Goal: Task Accomplishment & Management: Complete application form

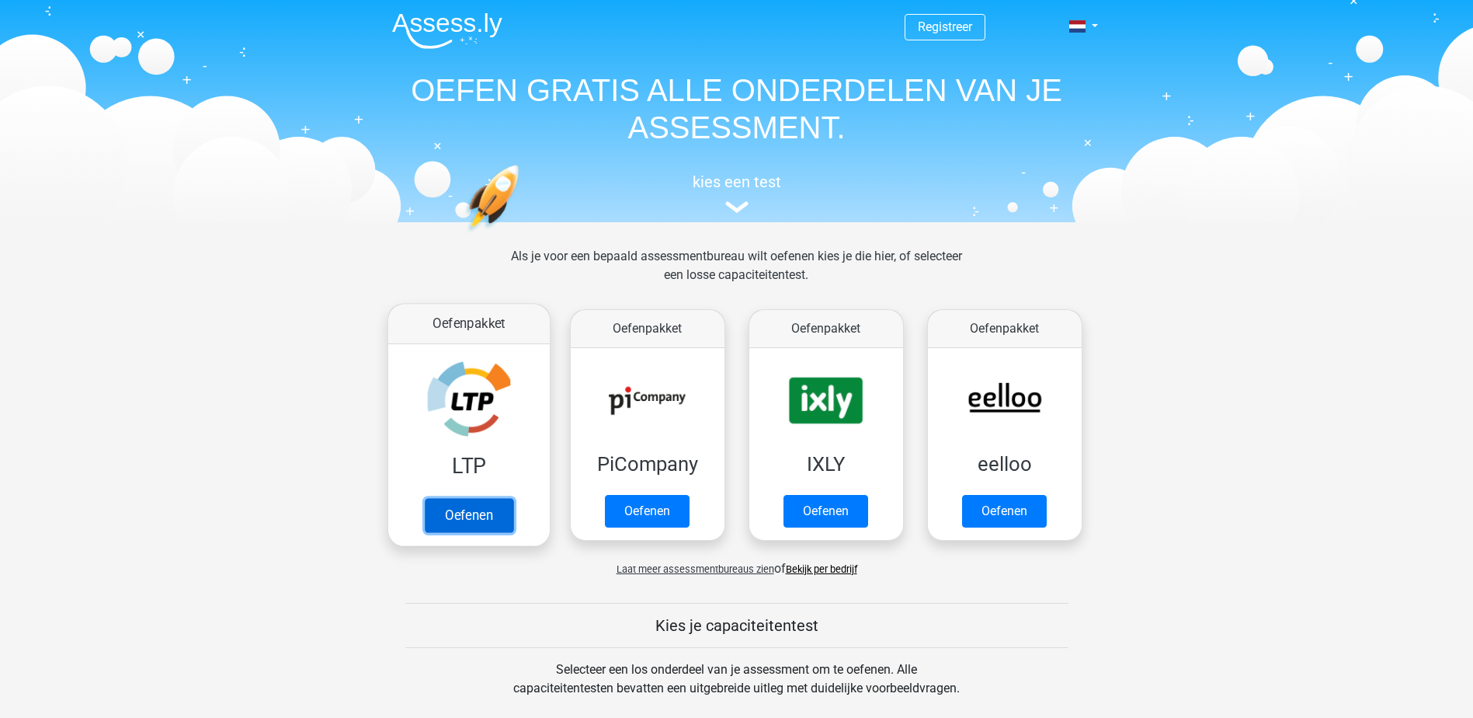
click at [508, 520] on link "Oefenen" at bounding box center [468, 515] width 89 height 34
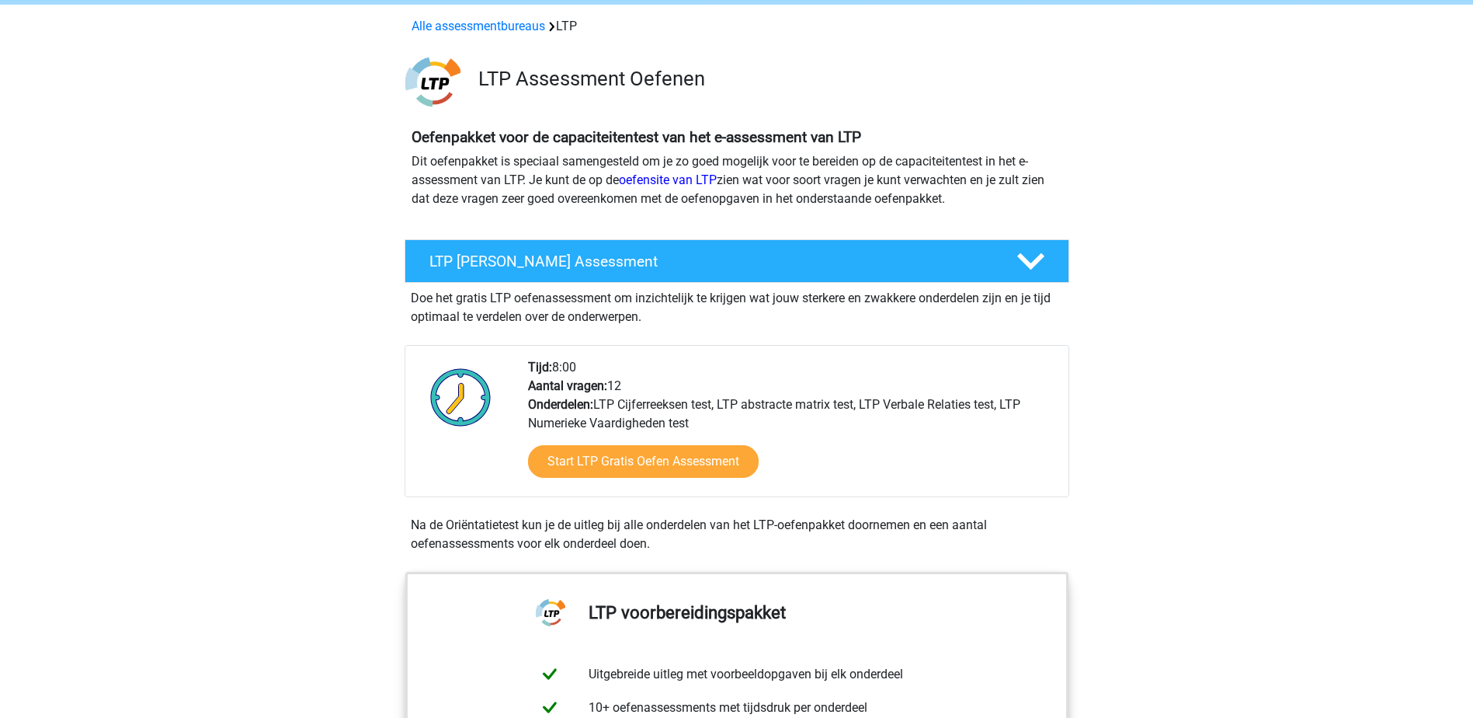
scroll to position [78, 0]
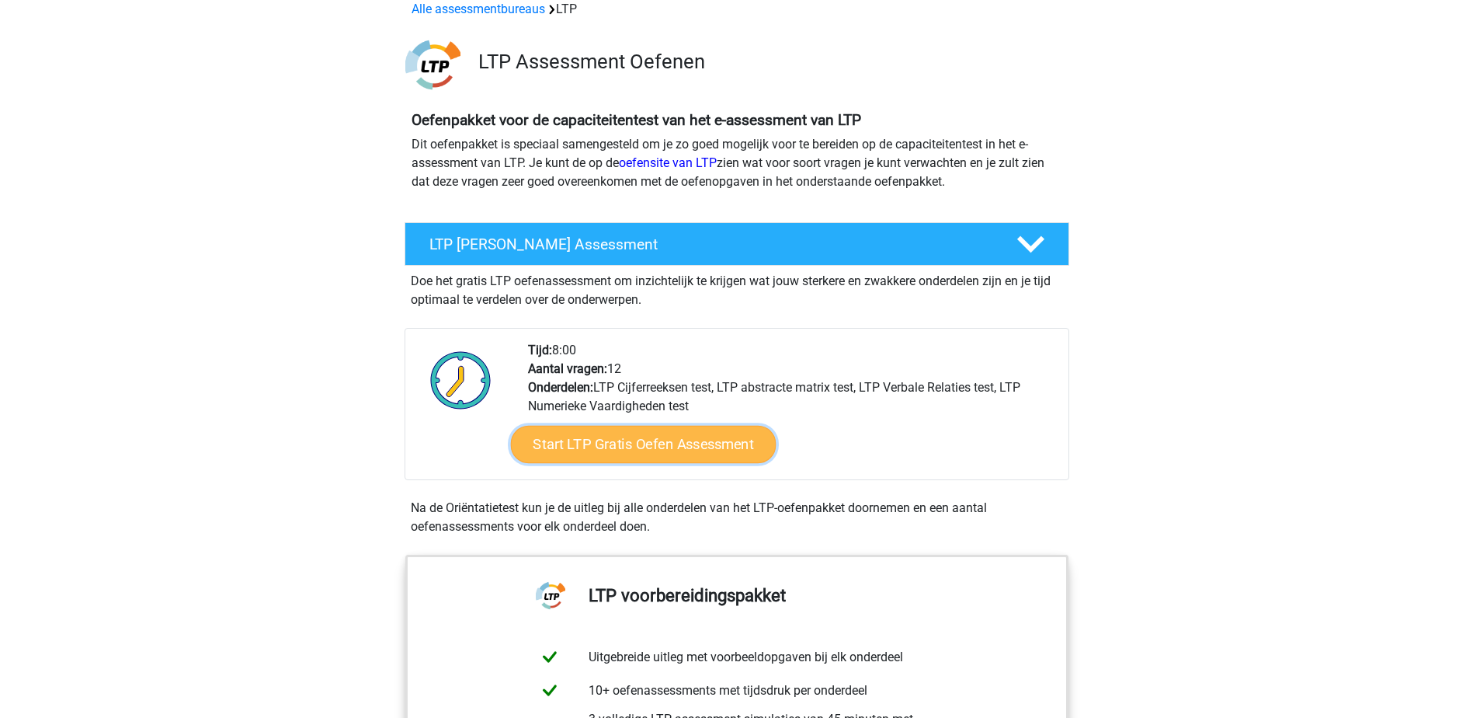
click at [603, 457] on link "Start LTP Gratis Oefen Assessment" at bounding box center [643, 444] width 266 height 37
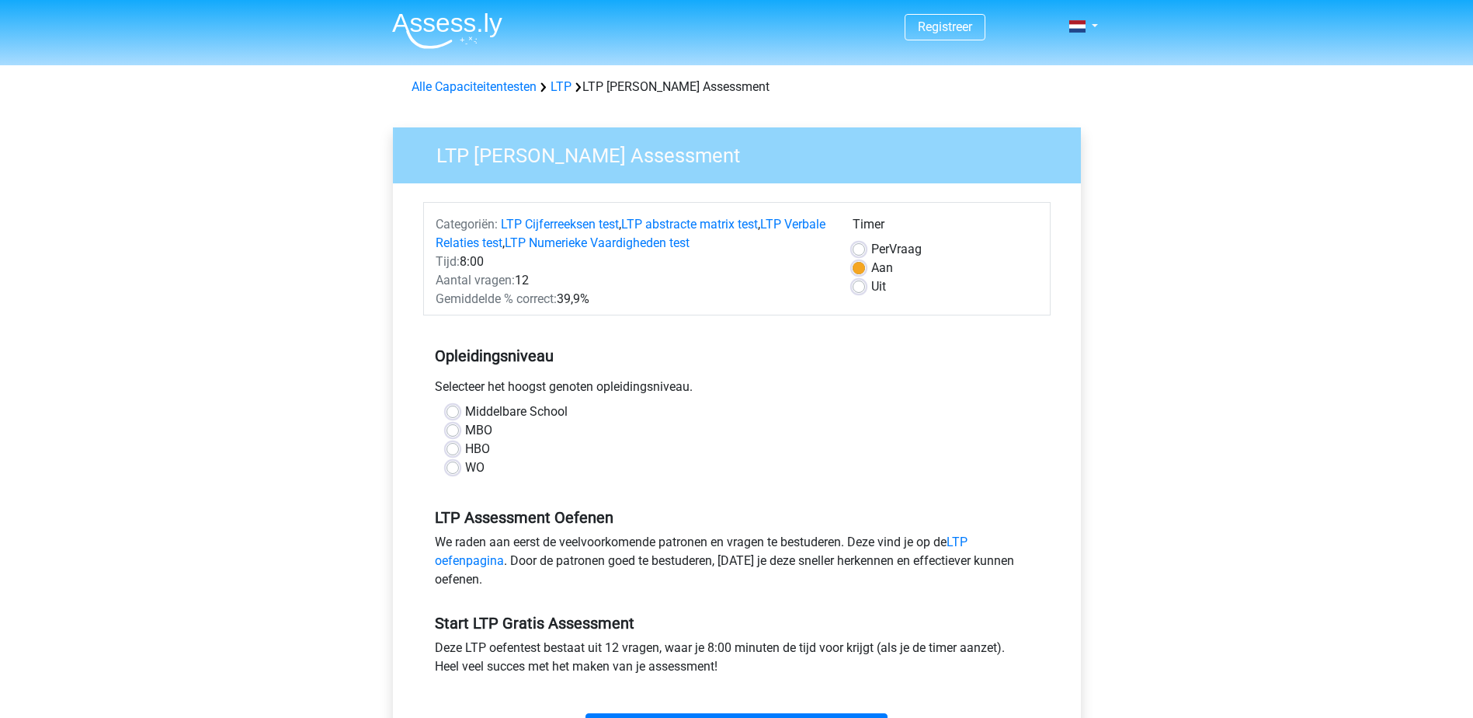
click at [465, 430] on label "MBO" at bounding box center [478, 430] width 27 height 19
click at [452, 430] on input "MBO" at bounding box center [453, 429] width 12 height 16
radio input "true"
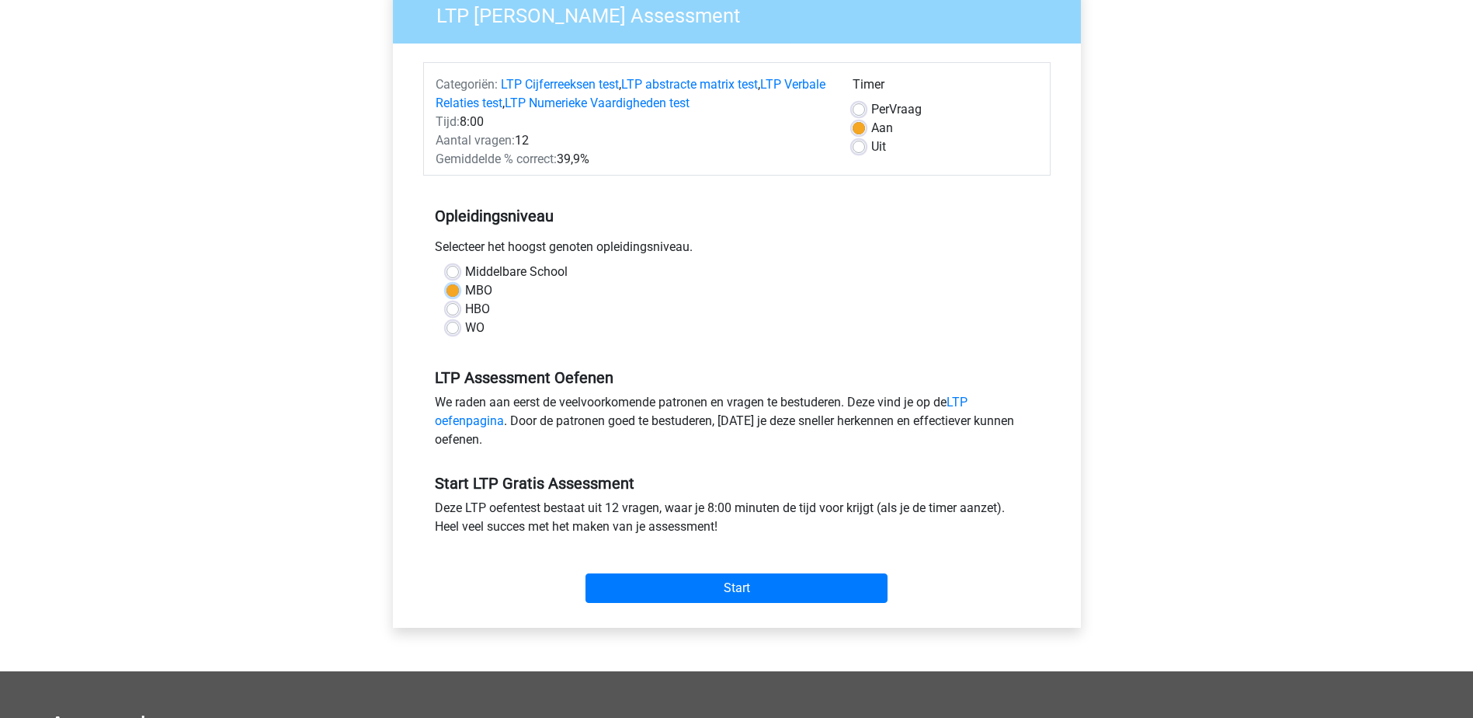
scroll to position [155, 0]
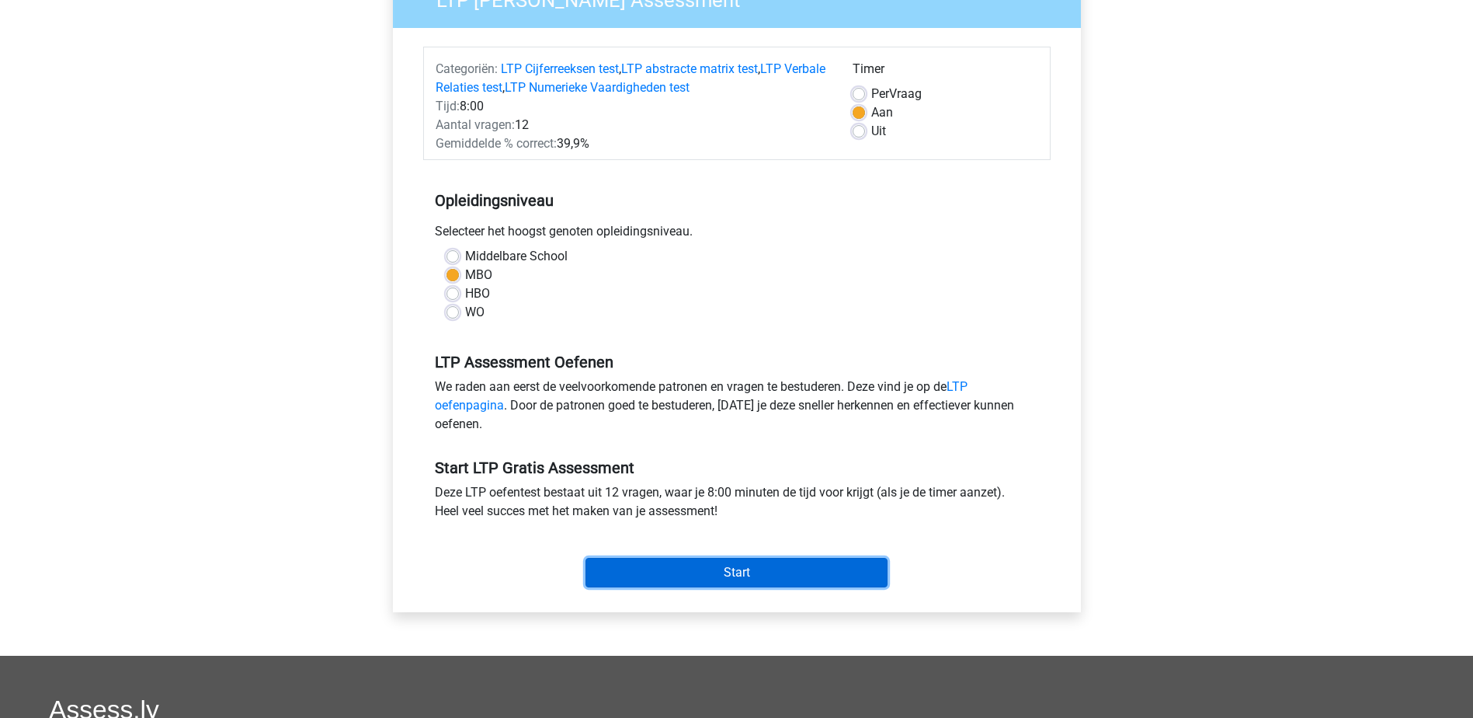
click at [692, 578] on input "Start" at bounding box center [737, 573] width 302 height 30
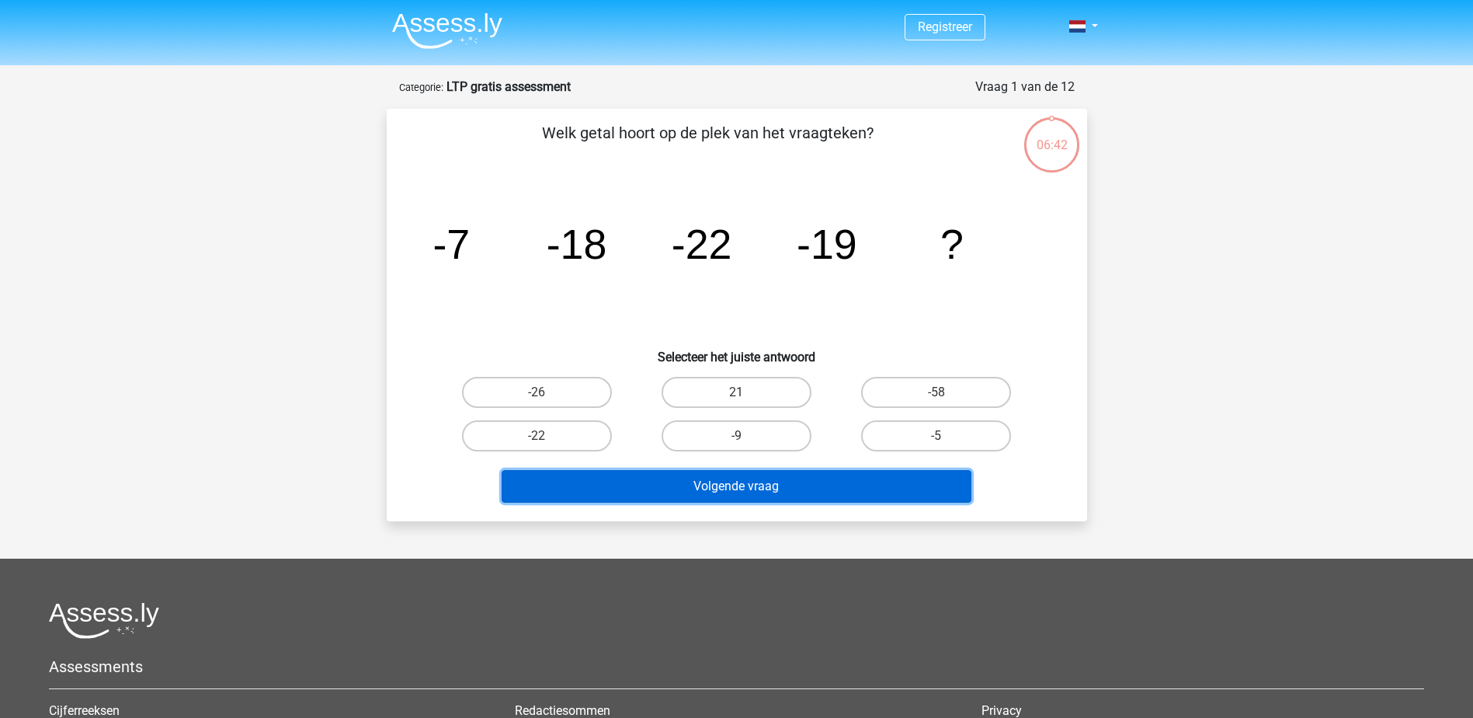
click at [790, 486] on button "Volgende vraag" at bounding box center [737, 486] width 470 height 33
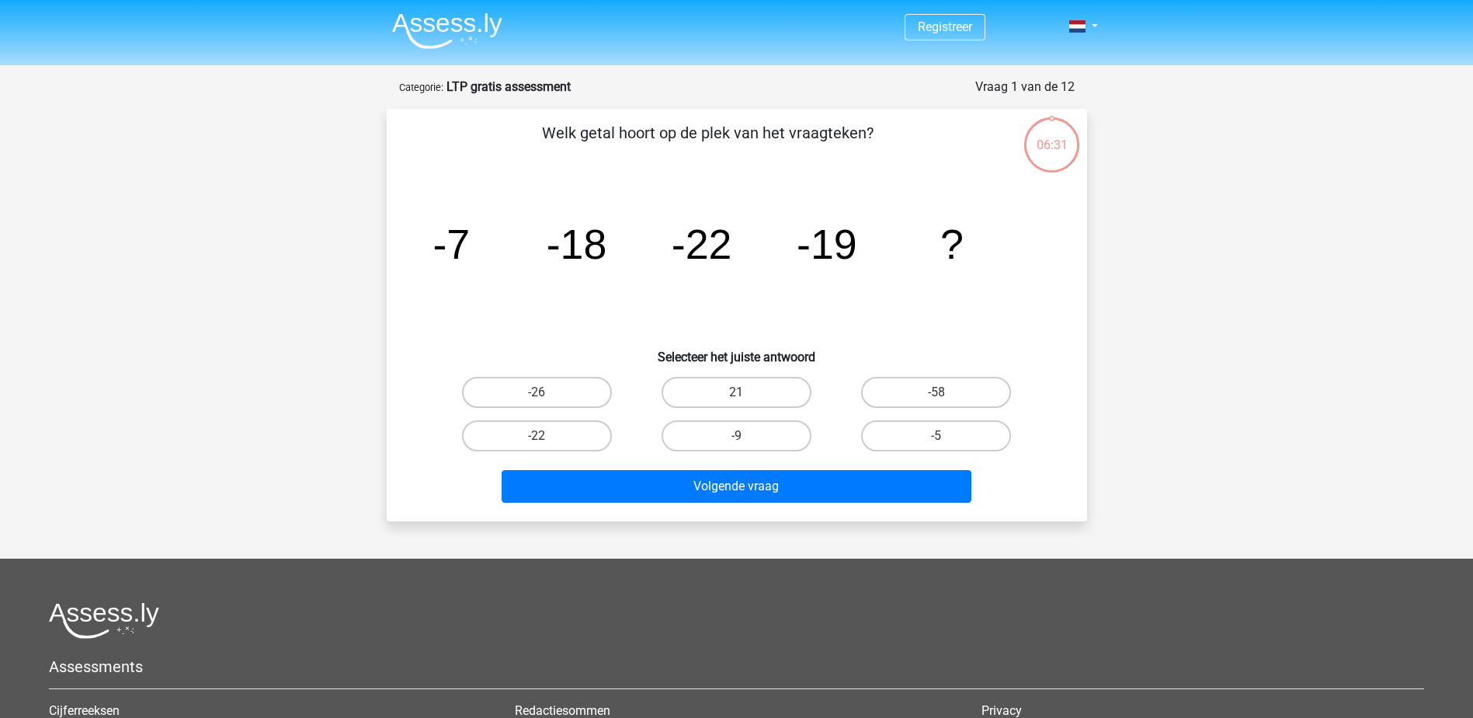
click at [349, 431] on div "Registreer" at bounding box center [736, 484] width 1473 height 968
click at [913, 434] on label "-5" at bounding box center [936, 435] width 150 height 31
click at [937, 436] on input "-5" at bounding box center [942, 441] width 10 height 10
radio input "true"
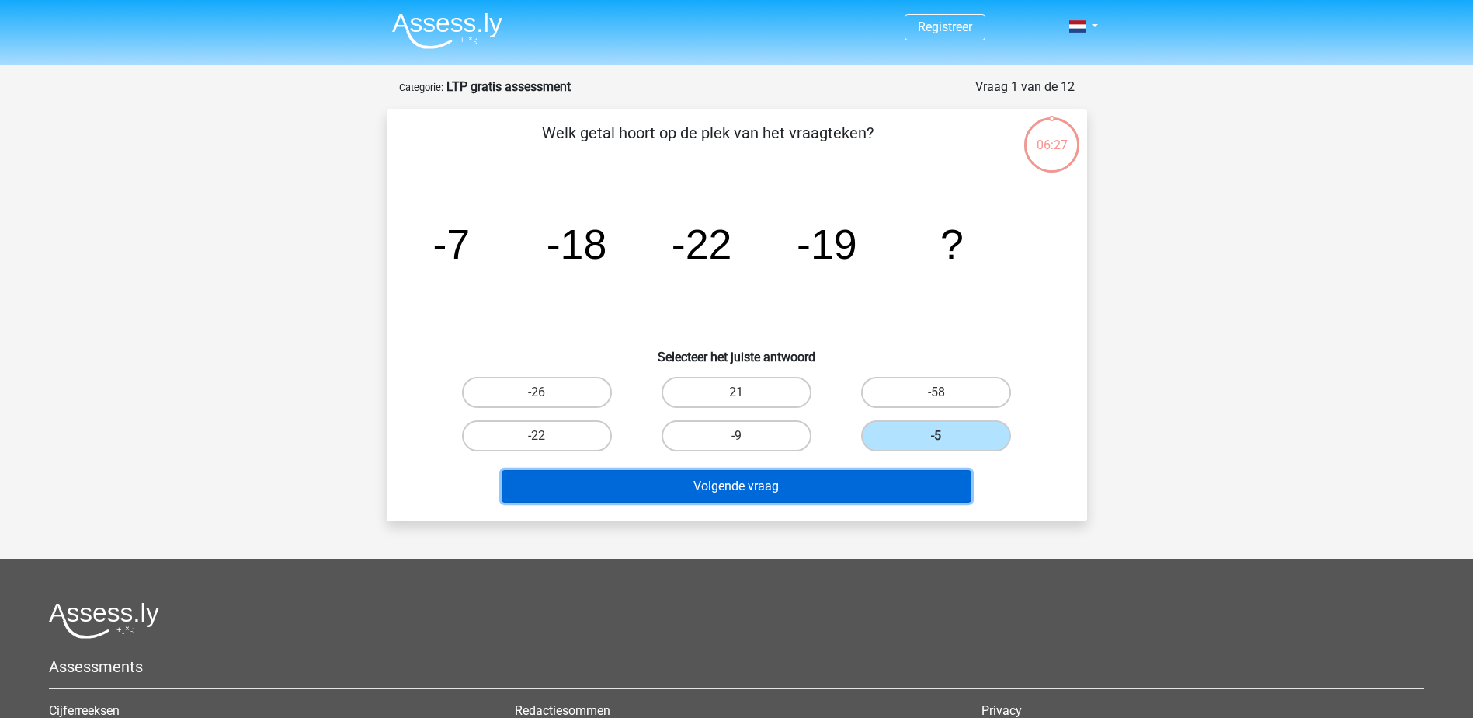
click at [844, 477] on button "Volgende vraag" at bounding box center [737, 486] width 470 height 33
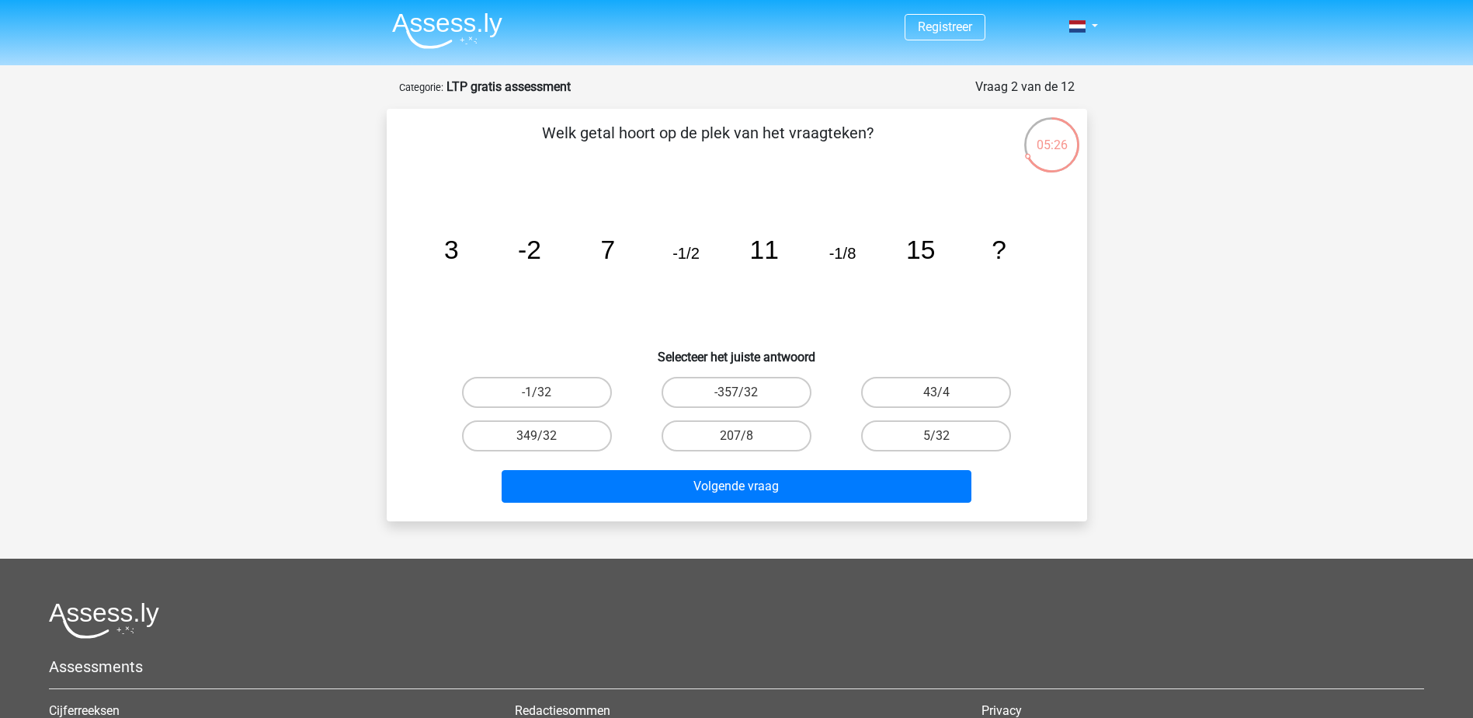
click at [938, 436] on input "5/32" at bounding box center [942, 441] width 10 height 10
radio input "true"
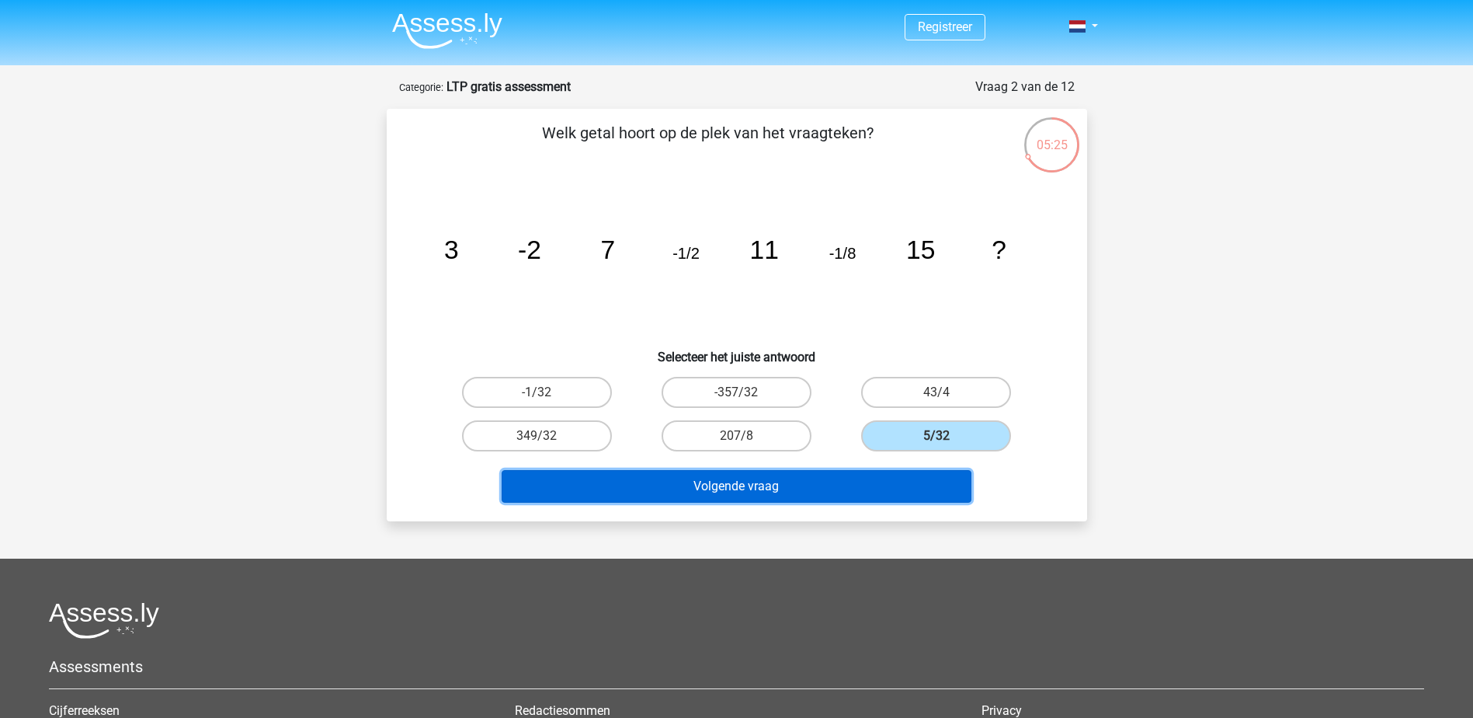
click at [798, 499] on button "Volgende vraag" at bounding box center [737, 486] width 470 height 33
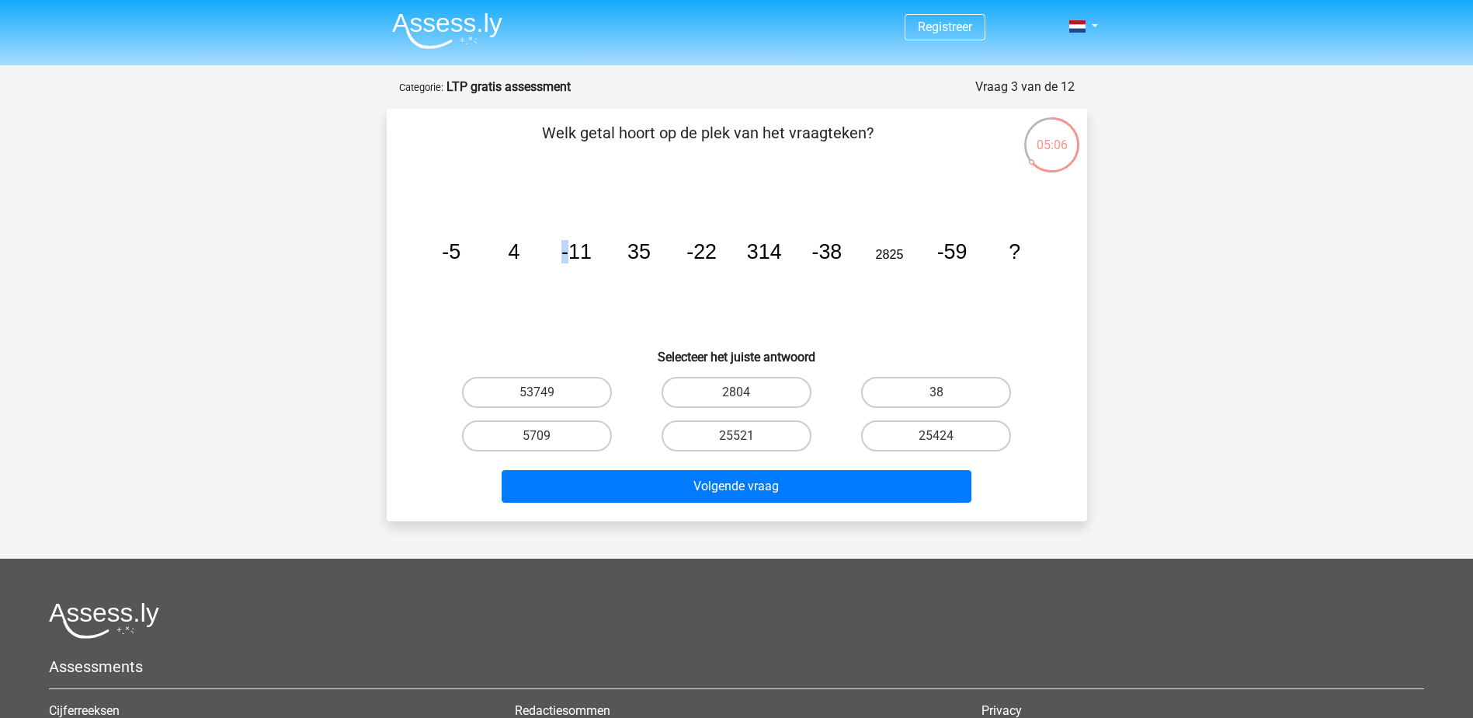
drag, startPoint x: 571, startPoint y: 250, endPoint x: 561, endPoint y: 251, distance: 10.1
click at [561, 251] on icon "image/svg+xml -5 4 -11 35 -22 314 -38 2825 -59 ?" at bounding box center [737, 258] width 626 height 157
click at [569, 282] on icon "image/svg+xml -5 4 -11 35 -22 314 -38 2825 -59 ?" at bounding box center [737, 258] width 626 height 157
click at [569, 387] on label "53749" at bounding box center [537, 392] width 150 height 31
click at [547, 392] on input "53749" at bounding box center [542, 397] width 10 height 10
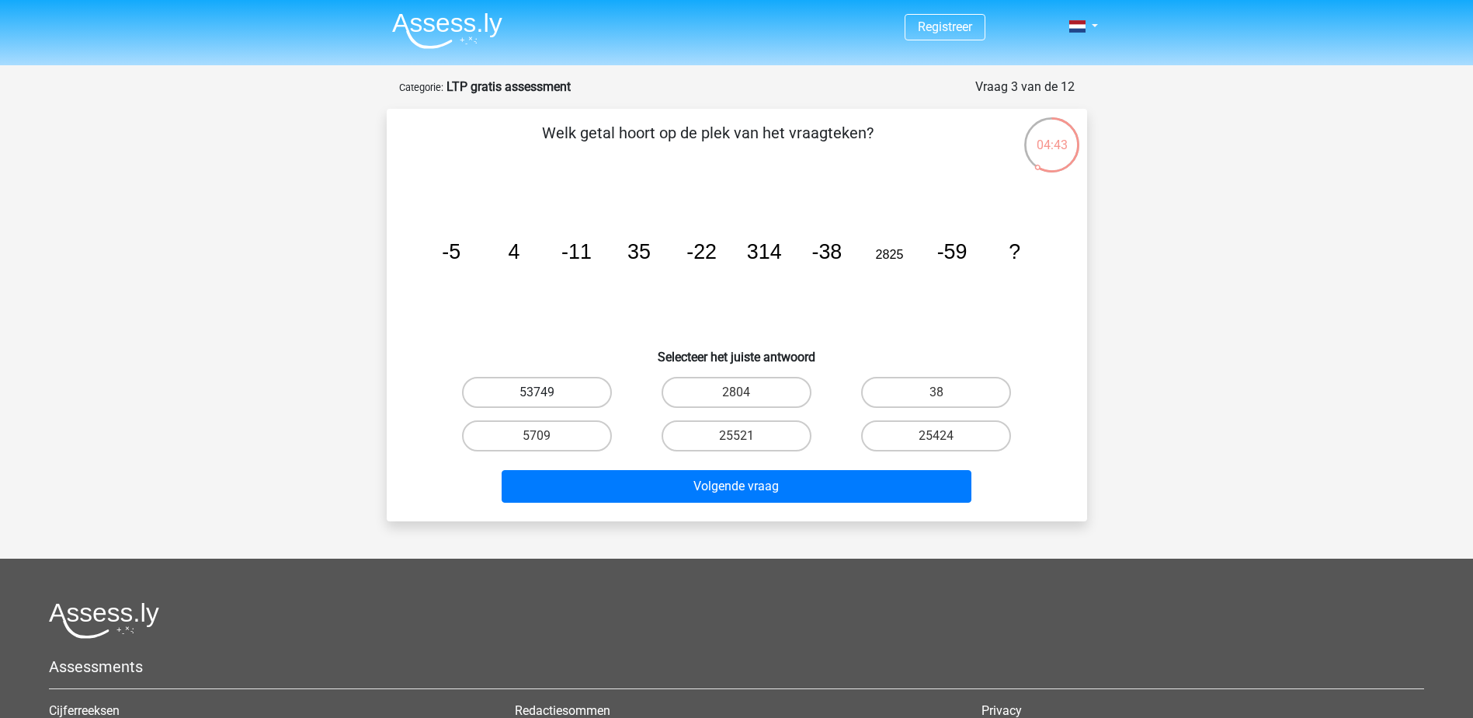
radio input "true"
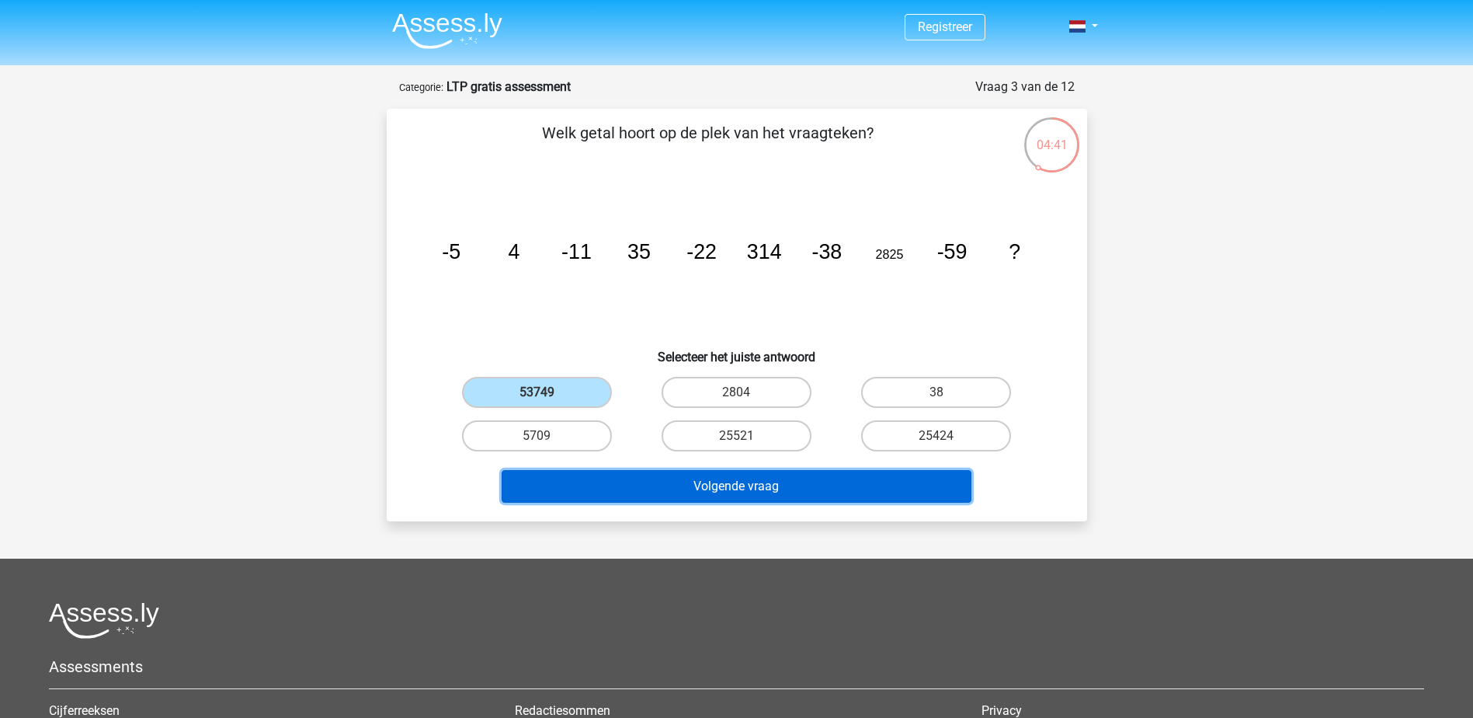
click at [702, 494] on button "Volgende vraag" at bounding box center [737, 486] width 470 height 33
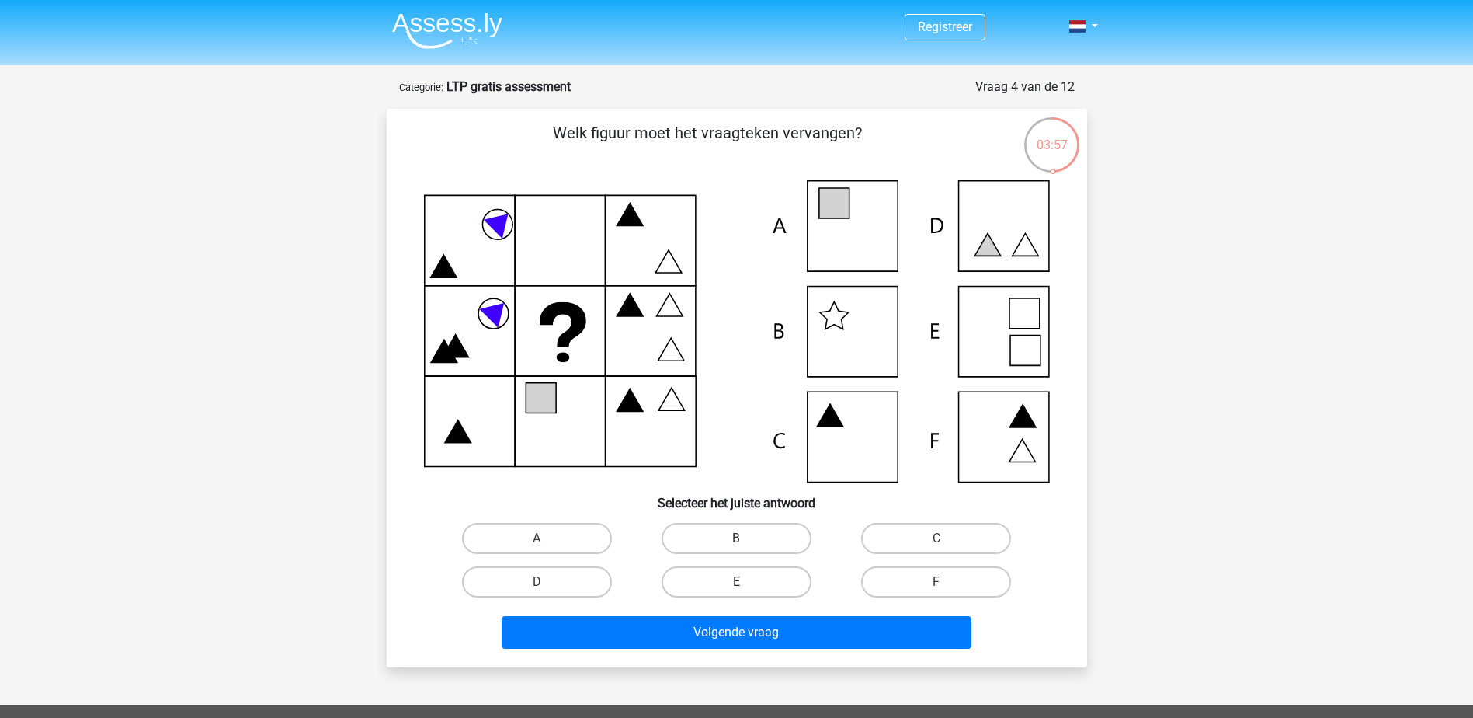
click at [701, 575] on label "E" at bounding box center [737, 581] width 150 height 31
click at [736, 582] on input "E" at bounding box center [741, 587] width 10 height 10
radio input "true"
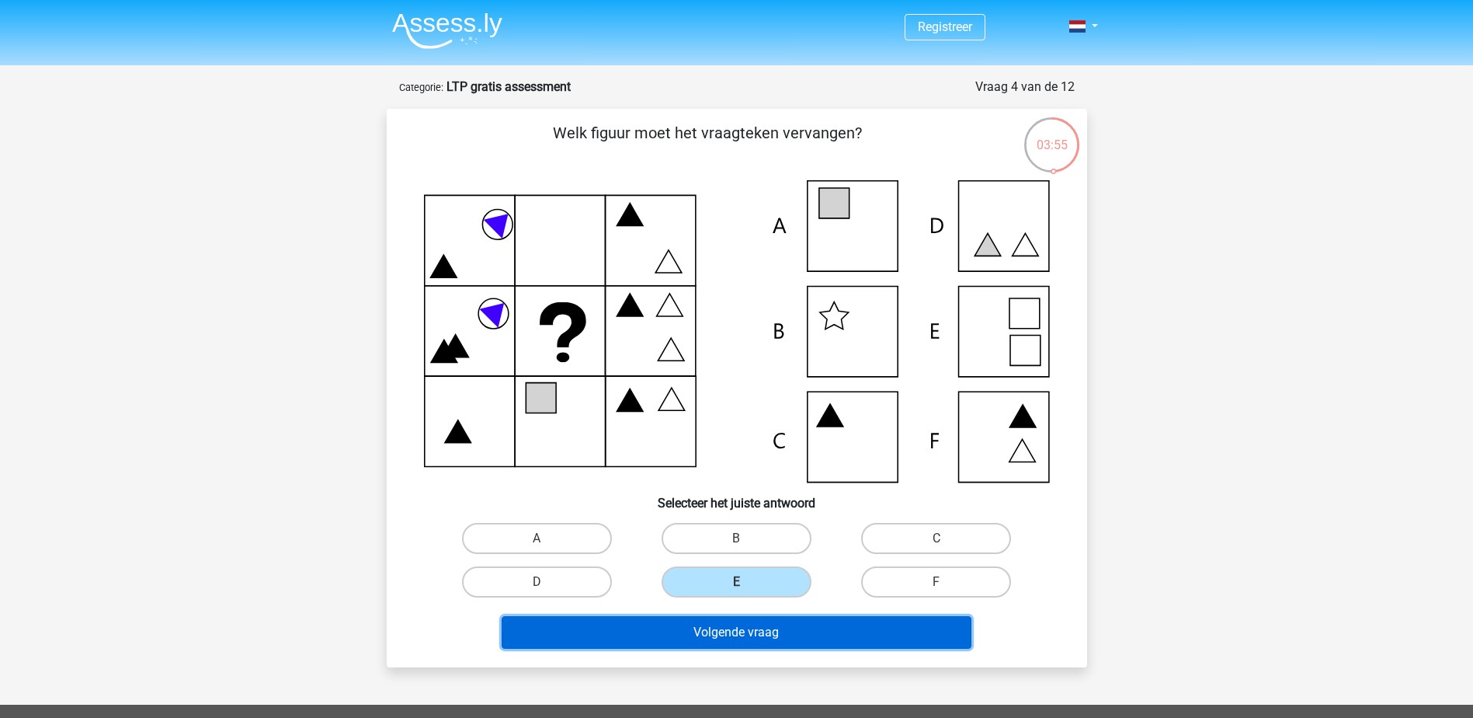
click at [781, 644] on button "Volgende vraag" at bounding box center [737, 632] width 470 height 33
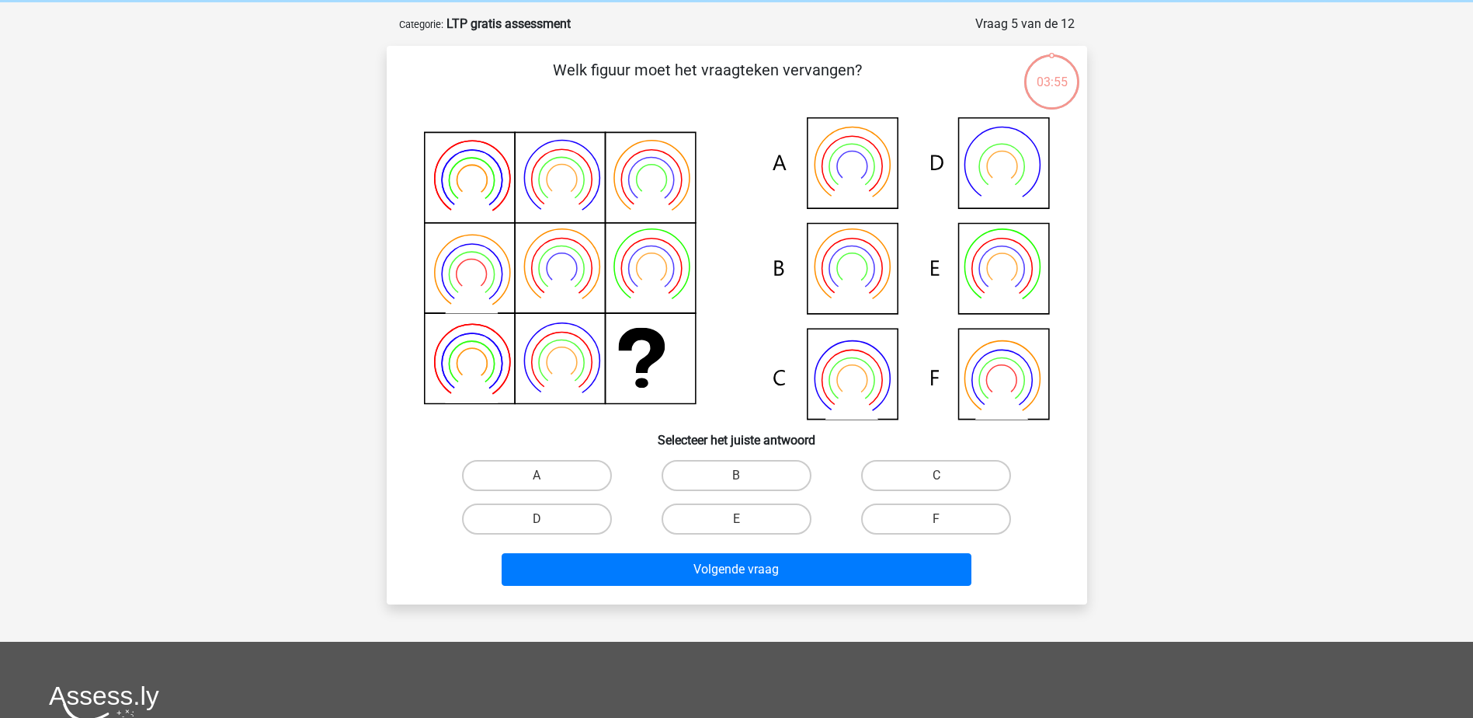
scroll to position [78, 0]
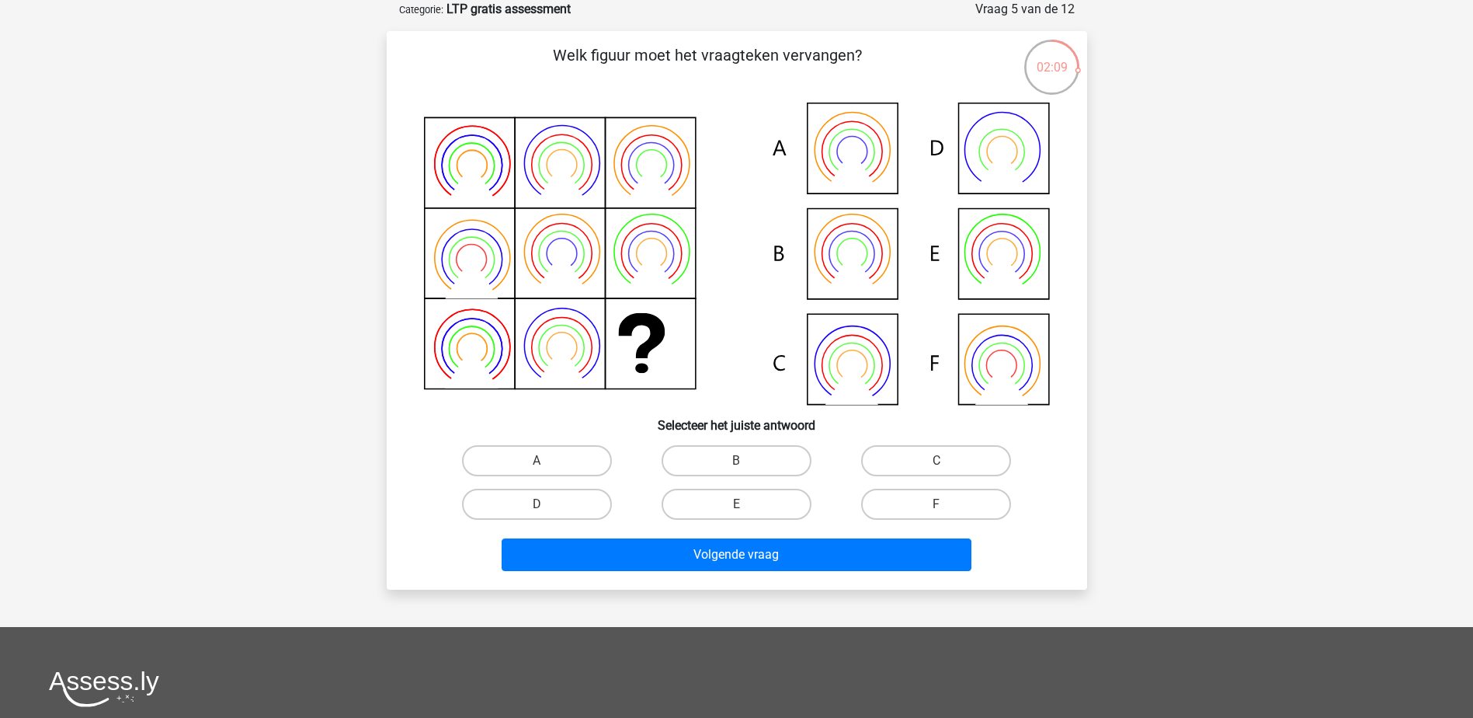
click at [1026, 355] on icon at bounding box center [737, 254] width 626 height 302
drag, startPoint x: 1026, startPoint y: 355, endPoint x: 958, endPoint y: 497, distance: 157.7
click at [958, 497] on label "F" at bounding box center [936, 503] width 150 height 31
click at [947, 504] on input "F" at bounding box center [942, 509] width 10 height 10
radio input "true"
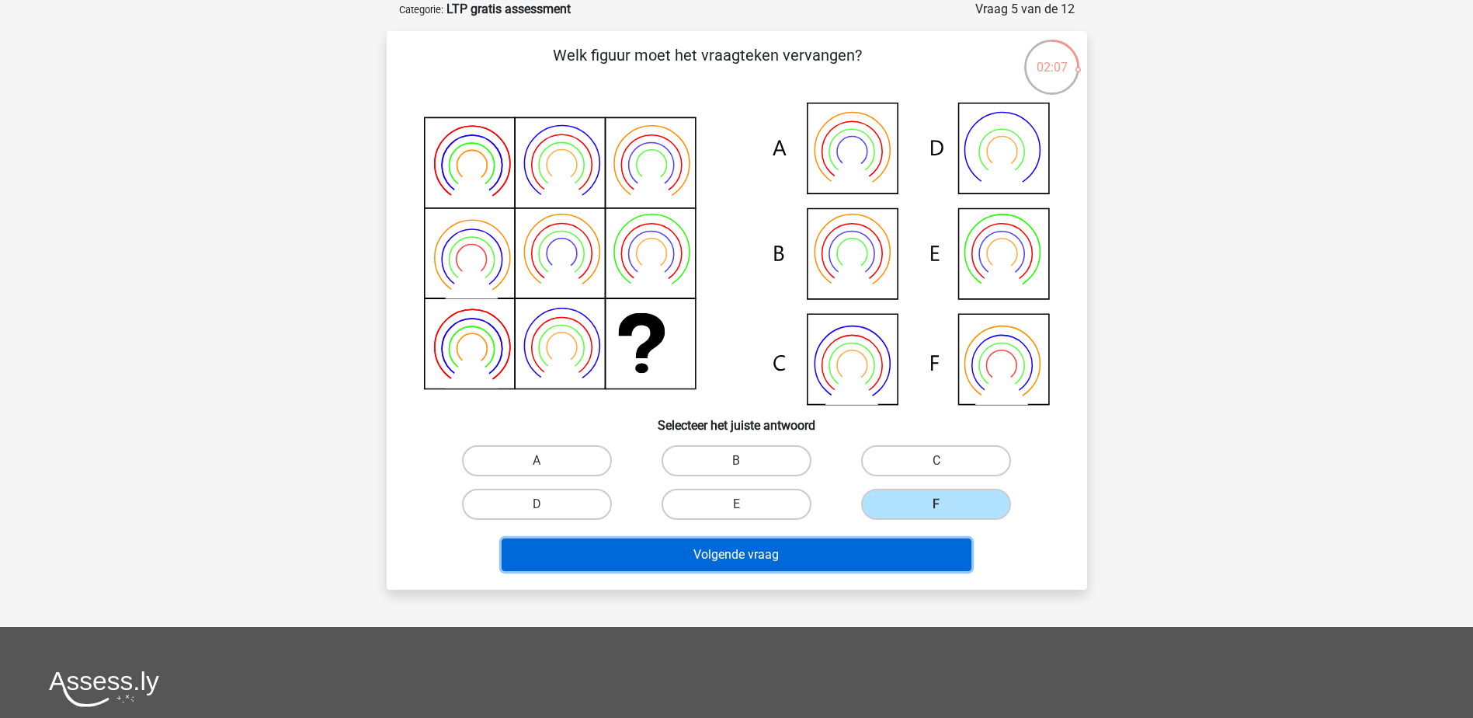
click at [781, 558] on button "Volgende vraag" at bounding box center [737, 554] width 470 height 33
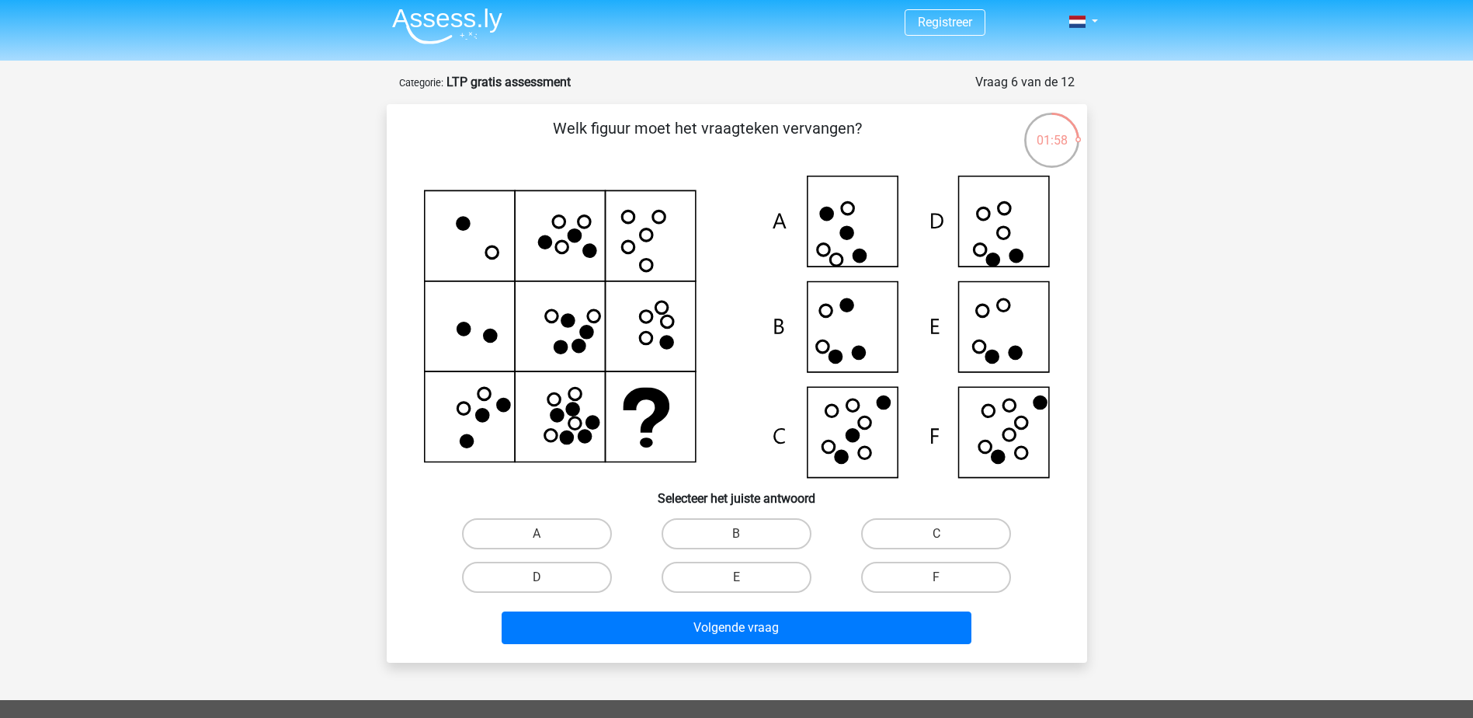
scroll to position [0, 0]
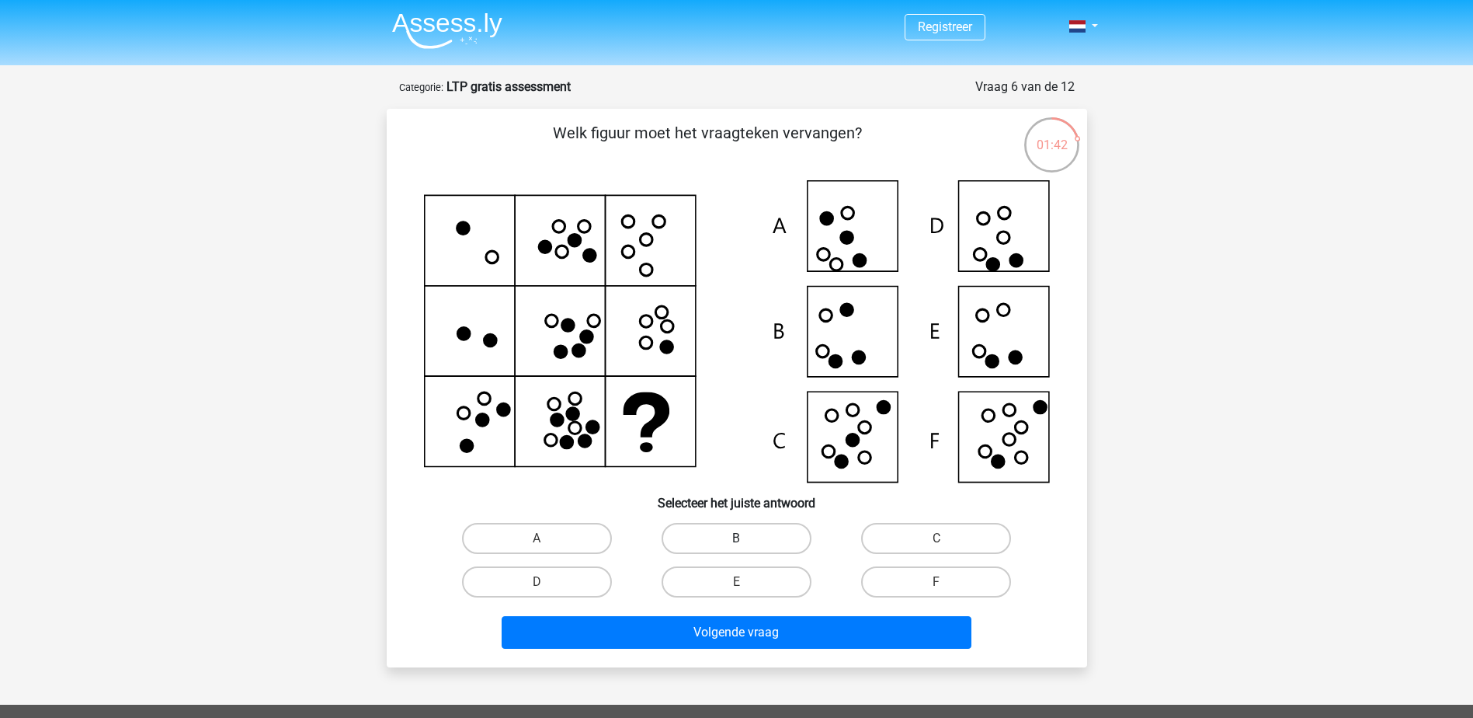
click at [762, 541] on label "B" at bounding box center [737, 538] width 150 height 31
click at [746, 541] on input "B" at bounding box center [741, 543] width 10 height 10
radio input "true"
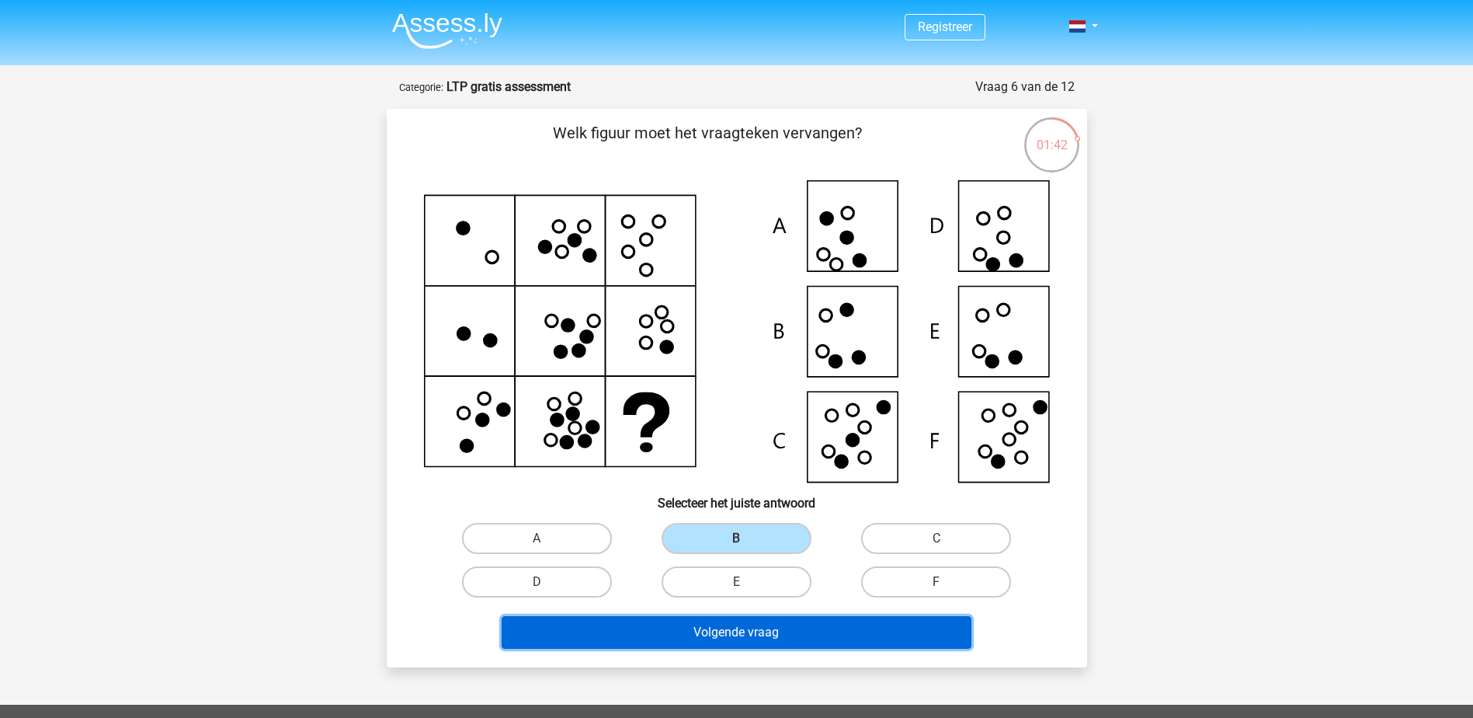
click at [770, 639] on button "Volgende vraag" at bounding box center [737, 632] width 470 height 33
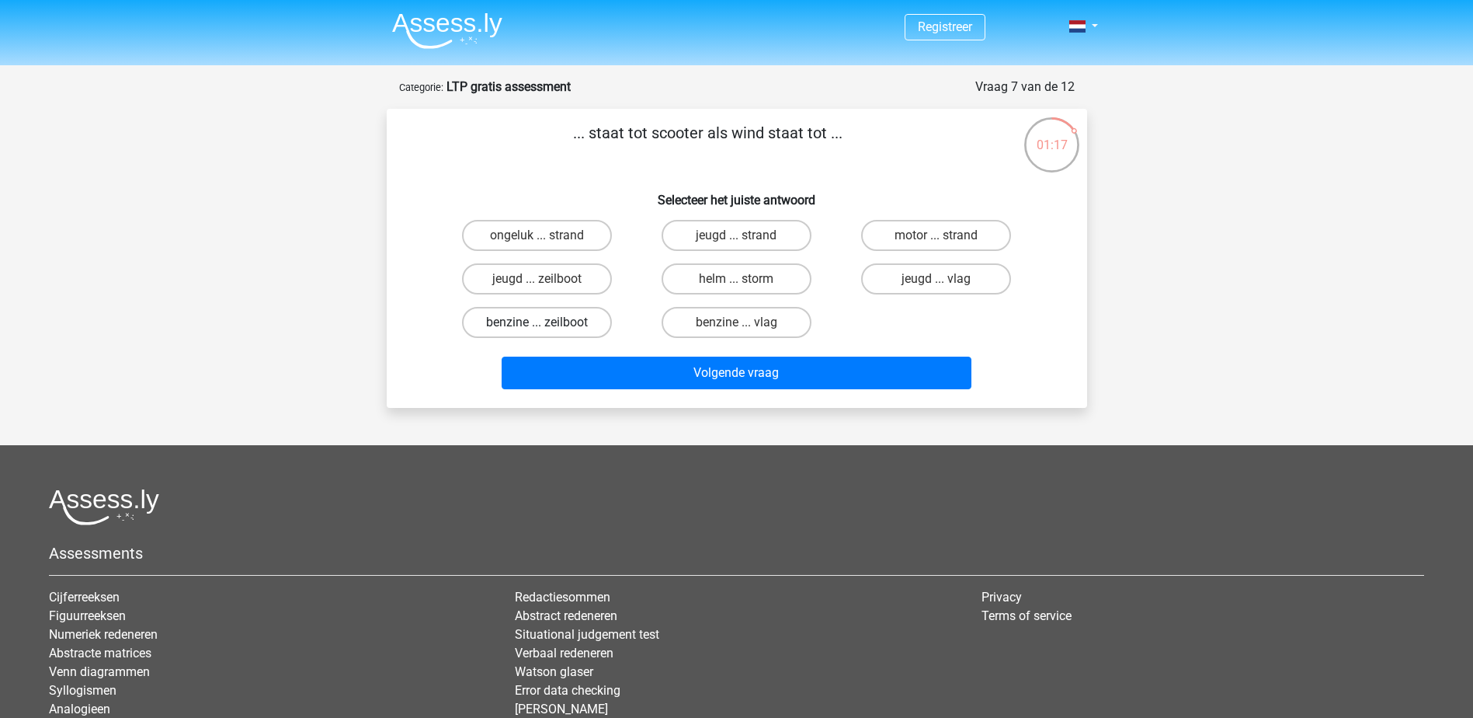
click at [528, 324] on label "benzine ... zeilboot" at bounding box center [537, 322] width 150 height 31
click at [537, 324] on input "benzine ... zeilboot" at bounding box center [542, 327] width 10 height 10
radio input "true"
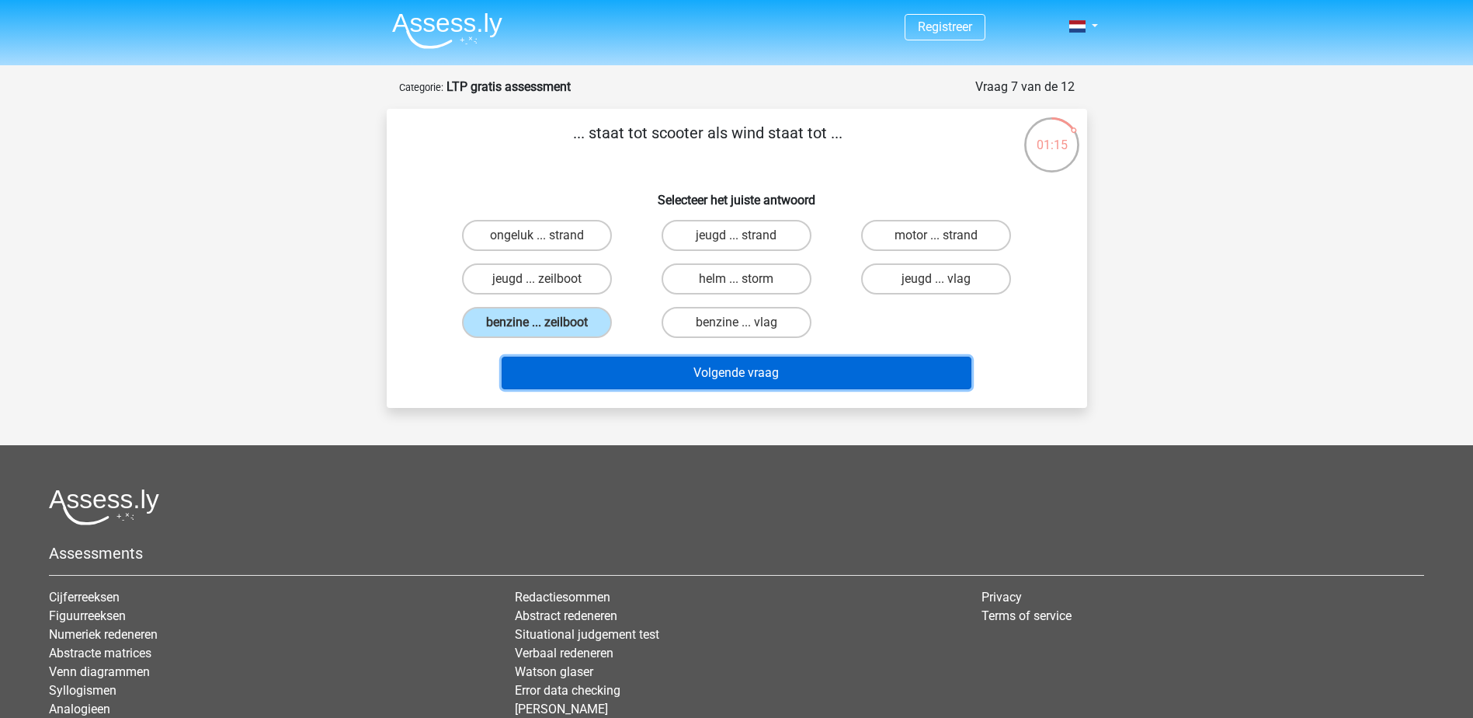
click at [676, 376] on button "Volgende vraag" at bounding box center [737, 372] width 470 height 33
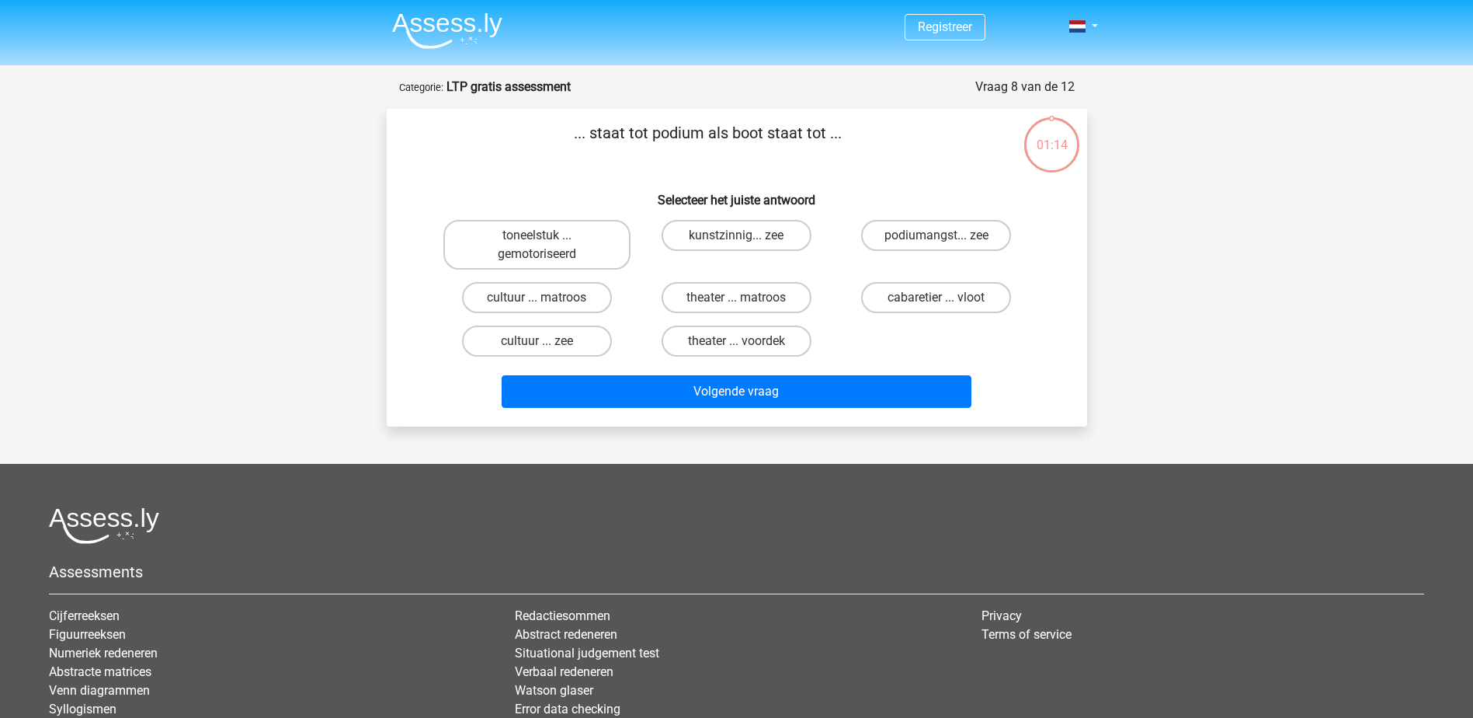
scroll to position [78, 0]
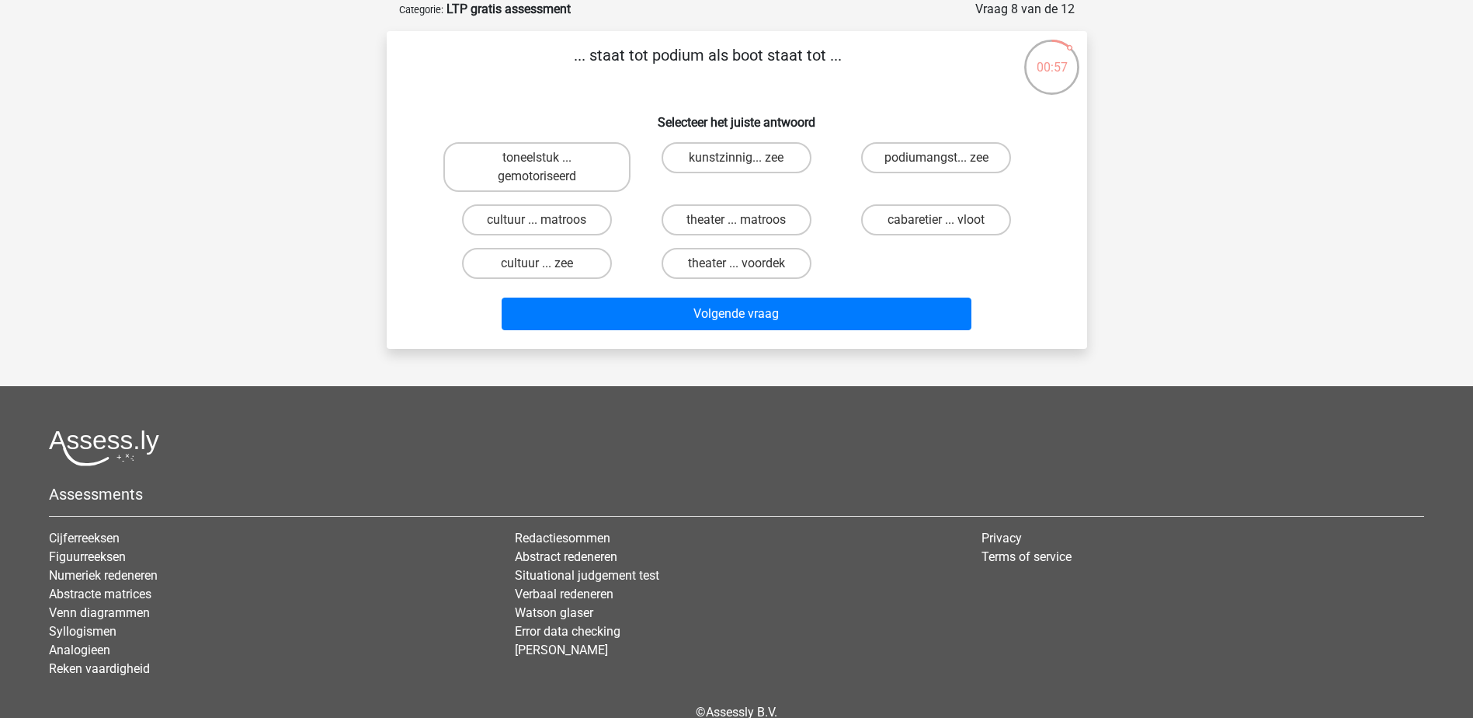
click at [737, 271] on input "theater ... voordek" at bounding box center [741, 268] width 10 height 10
radio input "true"
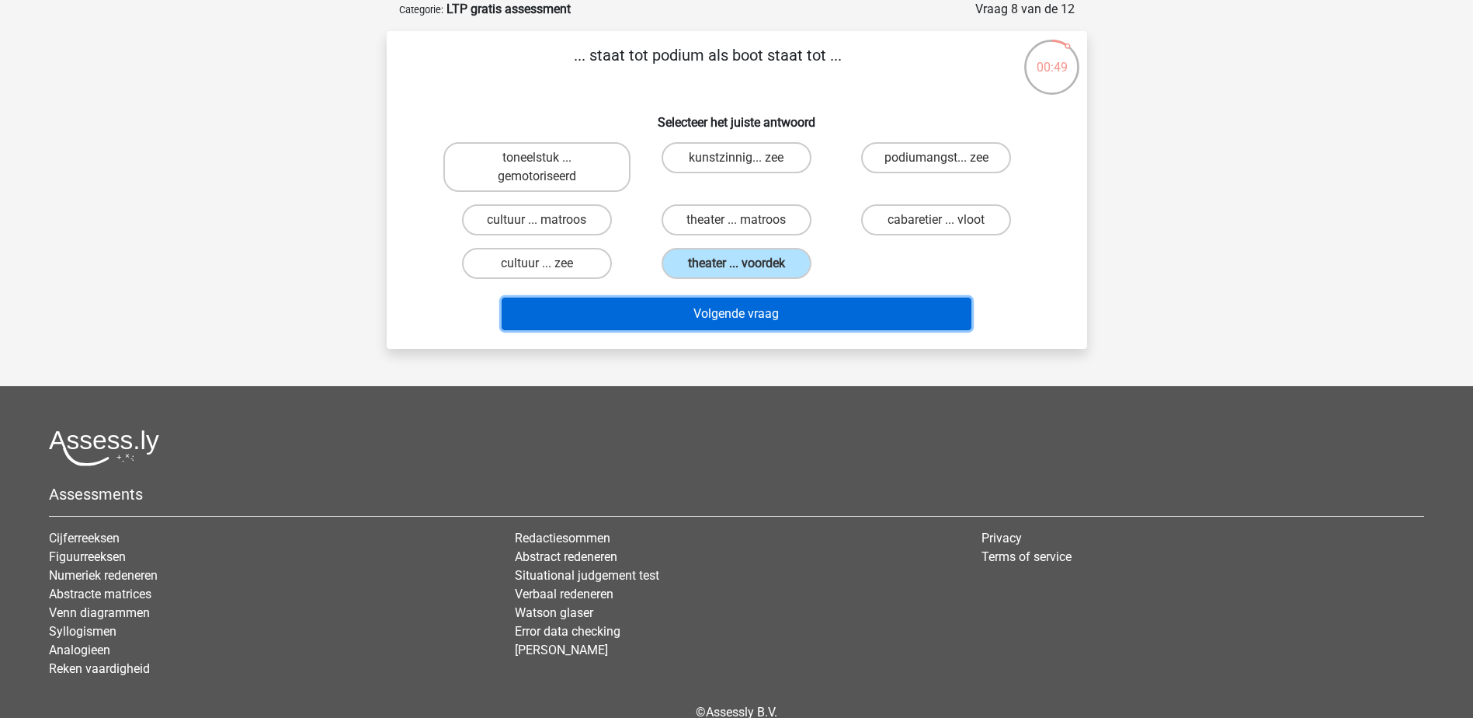
click at [798, 314] on button "Volgende vraag" at bounding box center [737, 313] width 470 height 33
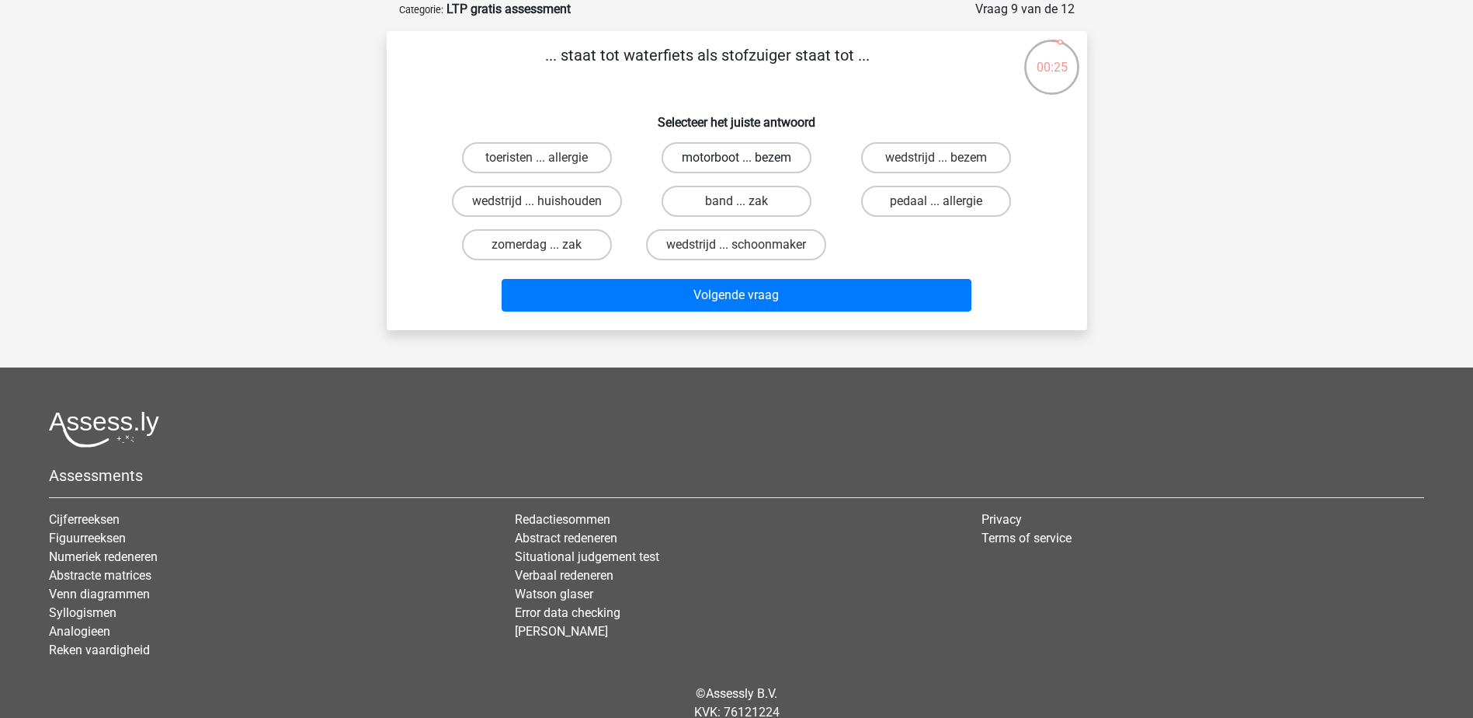
click at [749, 160] on label "motorboot ... bezem" at bounding box center [737, 157] width 150 height 31
click at [746, 160] on input "motorboot ... bezem" at bounding box center [741, 163] width 10 height 10
radio input "true"
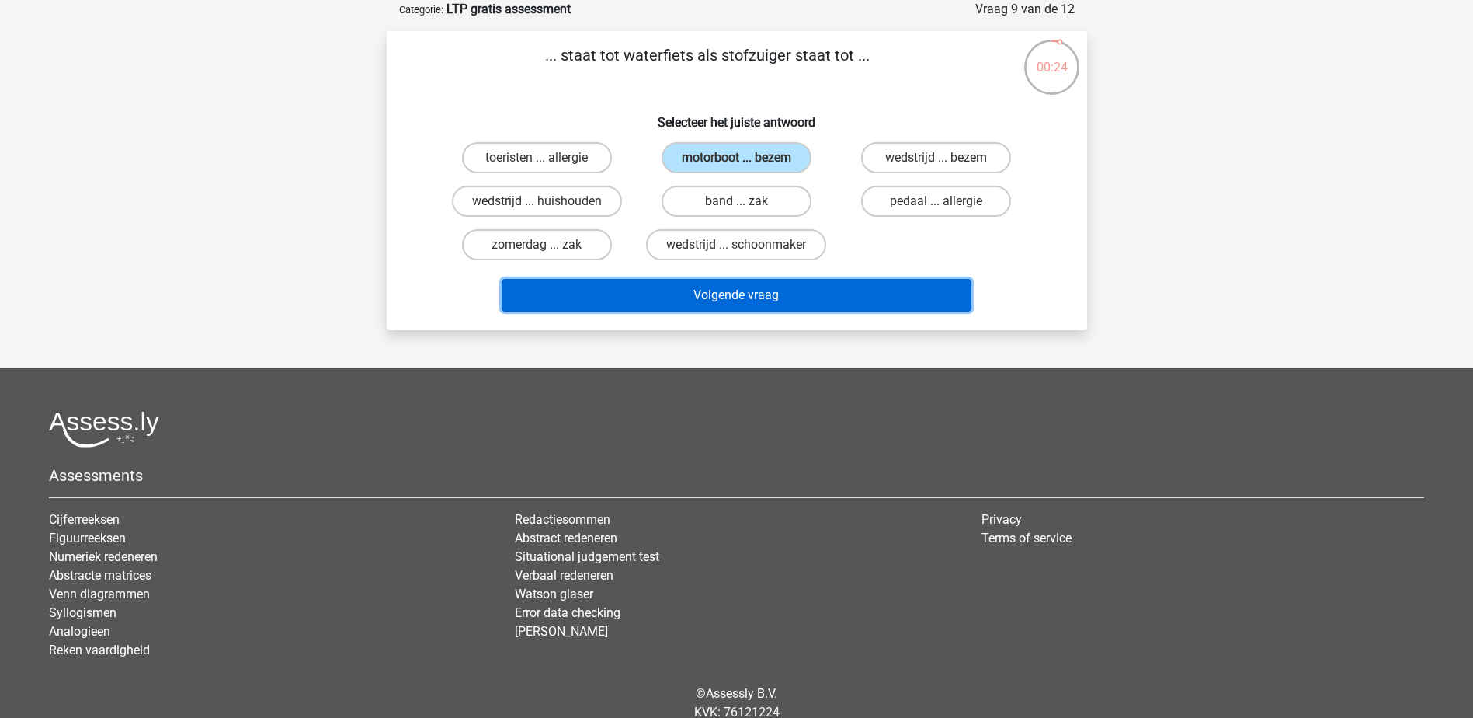
click at [735, 298] on button "Volgende vraag" at bounding box center [737, 295] width 470 height 33
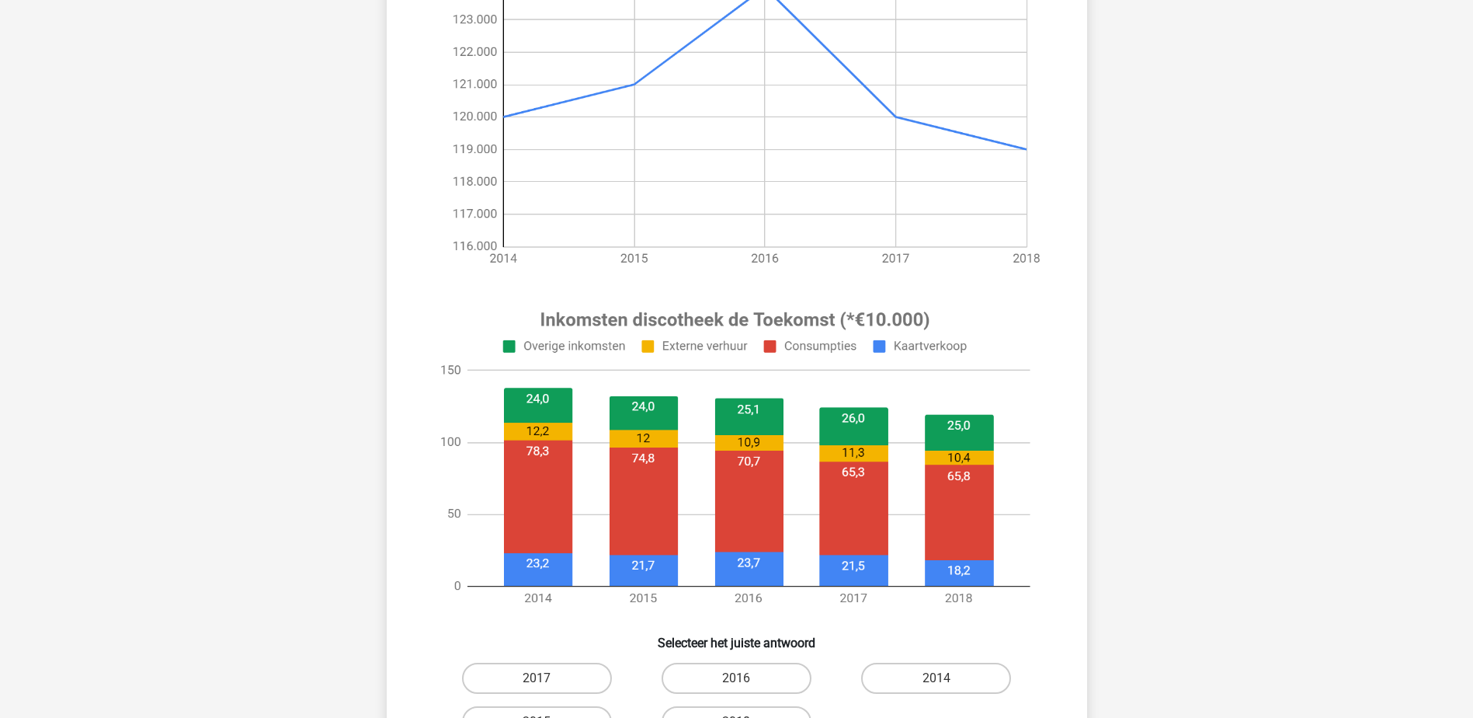
scroll to position [311, 0]
